Goal: Ask a question

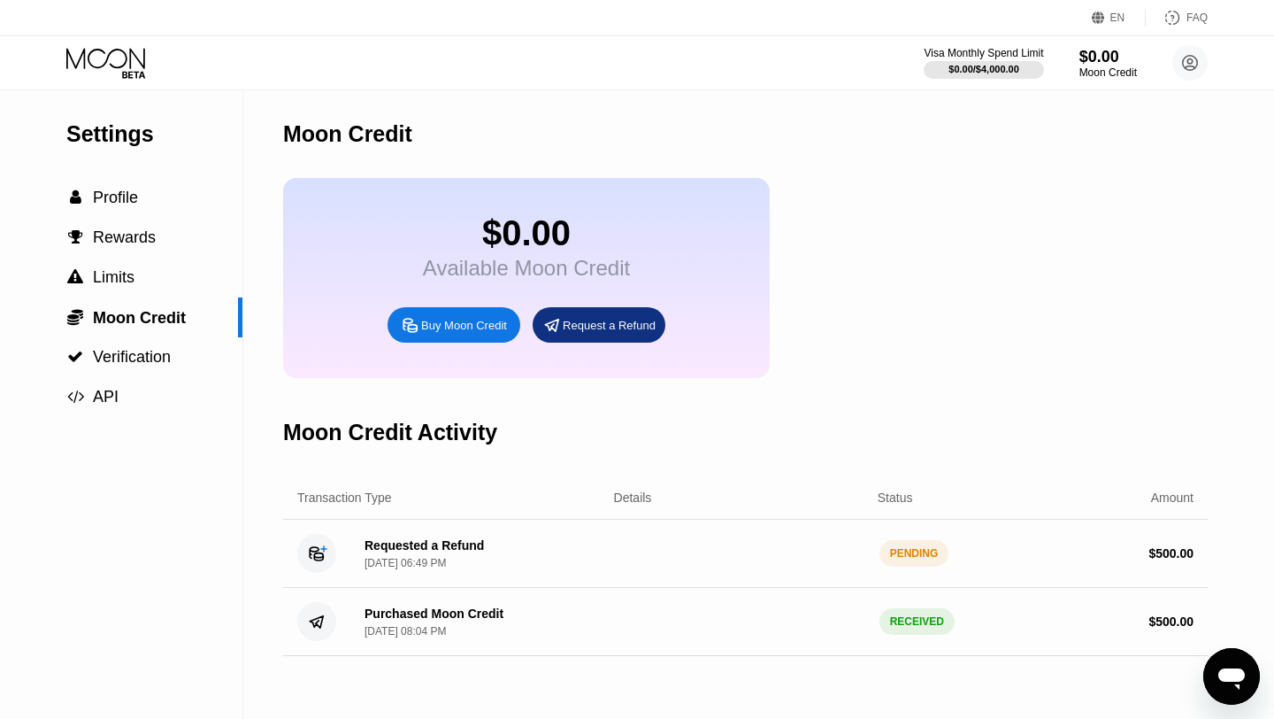
click at [660, 533] on div "Requested a Refund [DATE] 06:49 PM PENDING $ 500.00" at bounding box center [745, 553] width 925 height 68
click at [947, 558] on div "$ 500.00" at bounding box center [1068, 553] width 250 height 14
click at [1226, 682] on icon "Open messaging window" at bounding box center [1232, 676] width 32 height 32
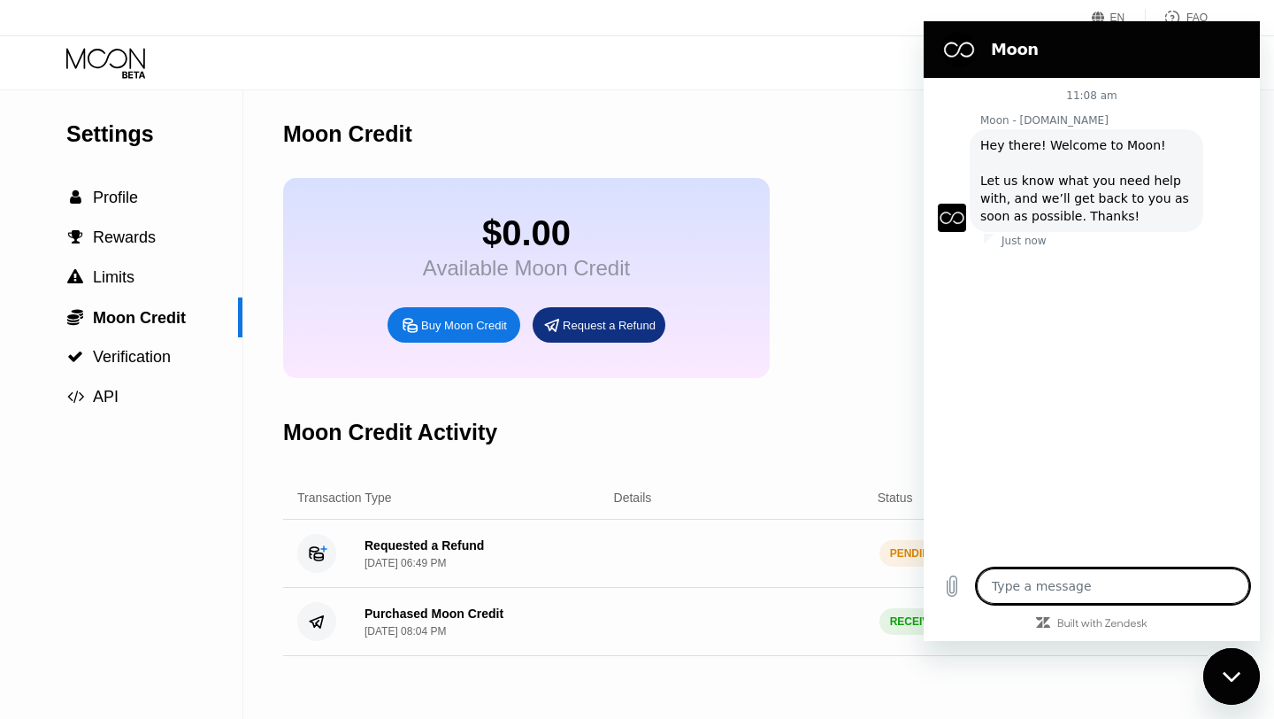
type textarea "x"
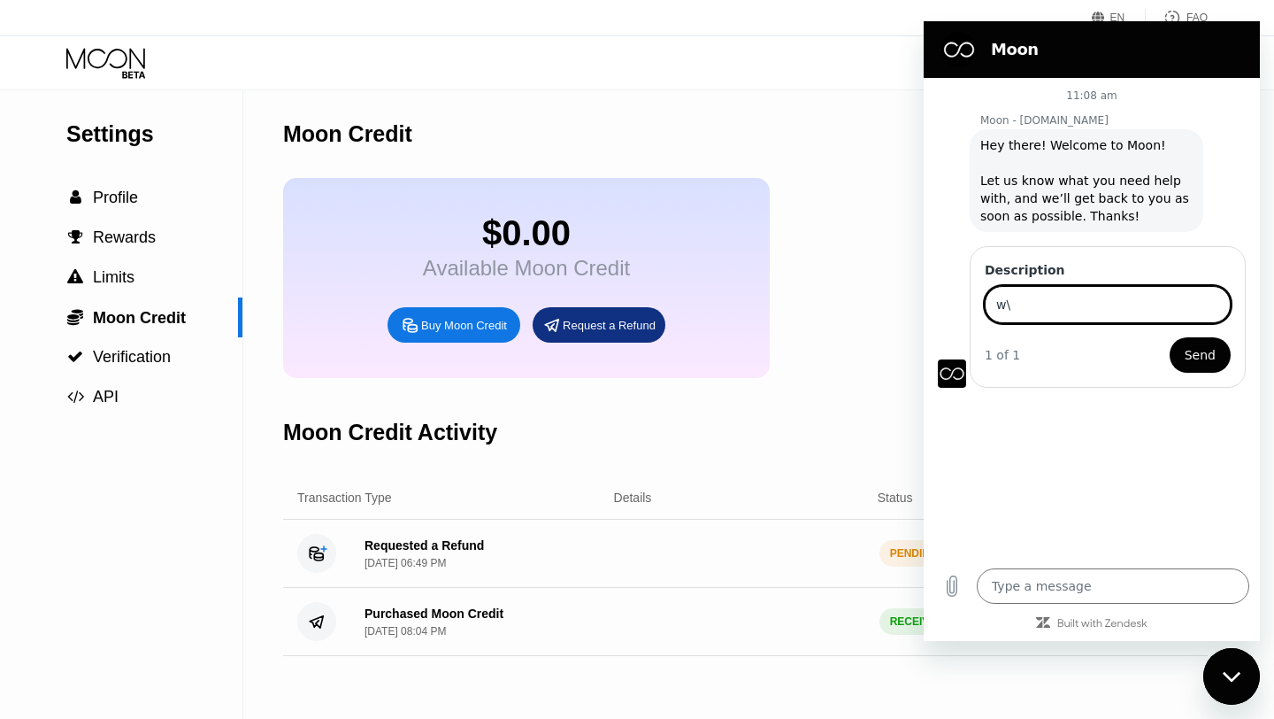
type input "w"
type input "refund request is still pending"
click at [1170, 337] on button "Send" at bounding box center [1200, 354] width 61 height 35
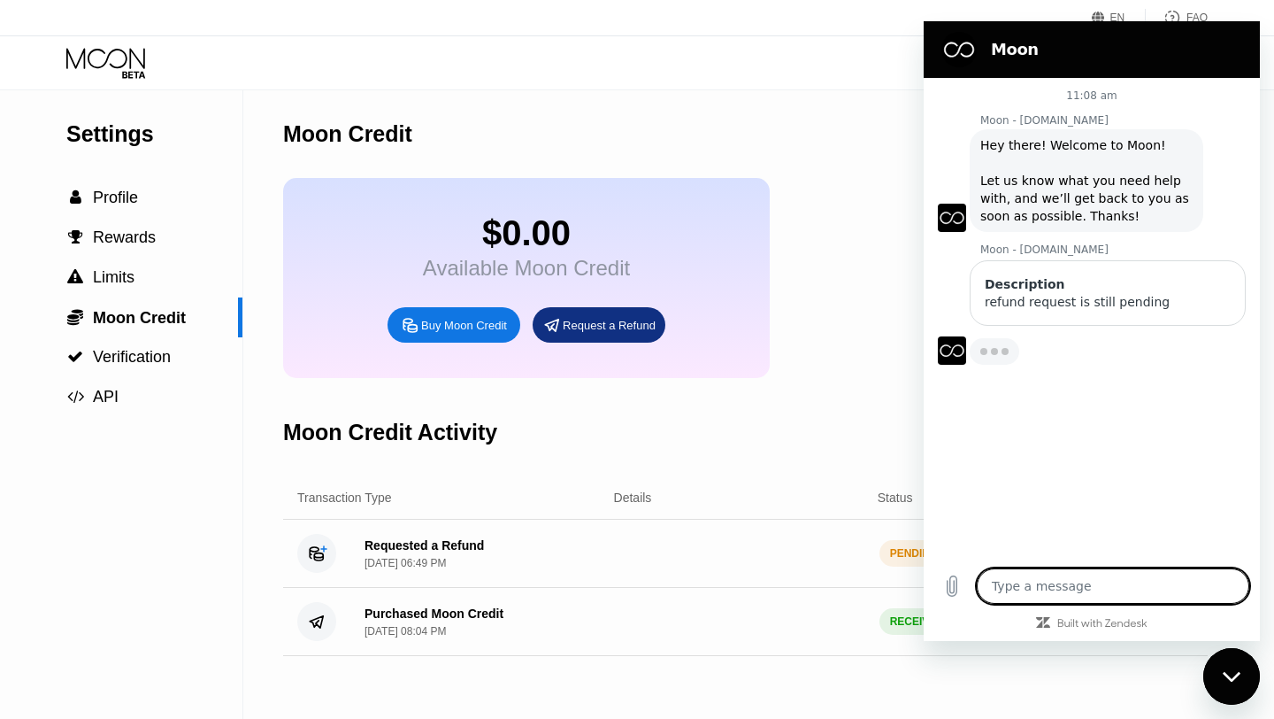
type textarea "x"
